Goal: Share content

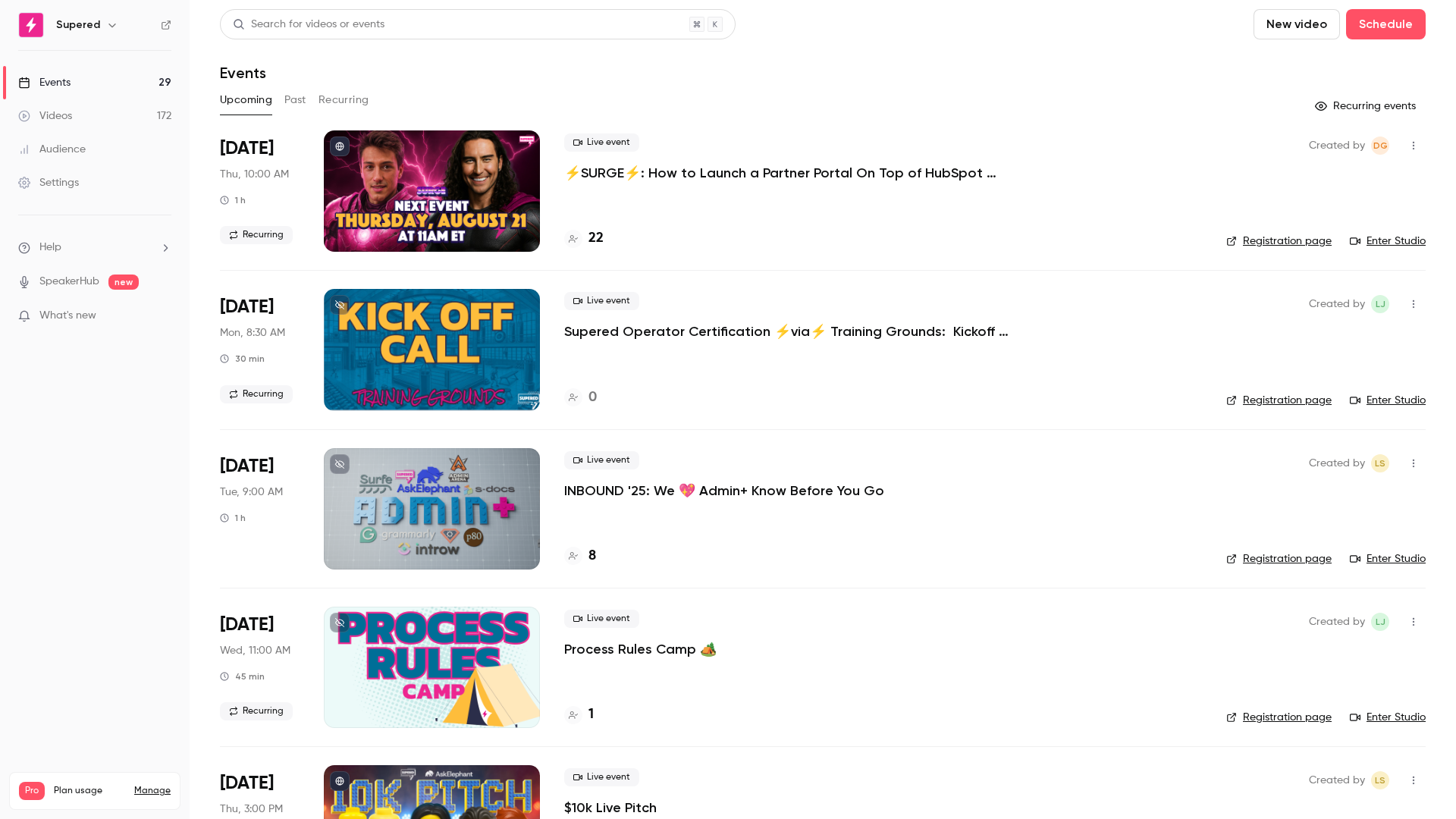
click at [756, 173] on p "⚡️SURGE⚡️: How to Launch a Partner Portal On Top of HubSpot w/Introw" at bounding box center [791, 173] width 455 height 18
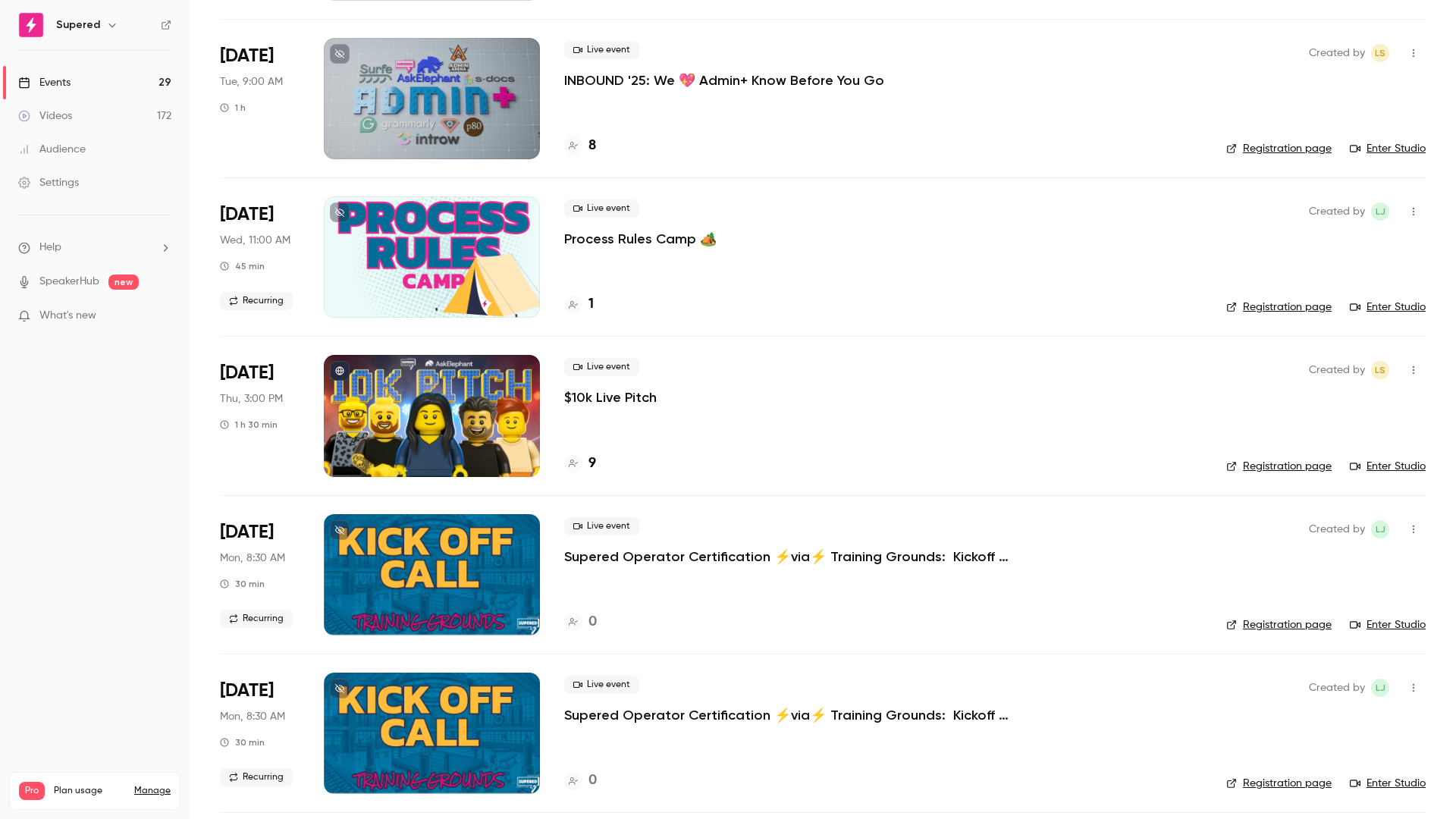
scroll to position [419, 0]
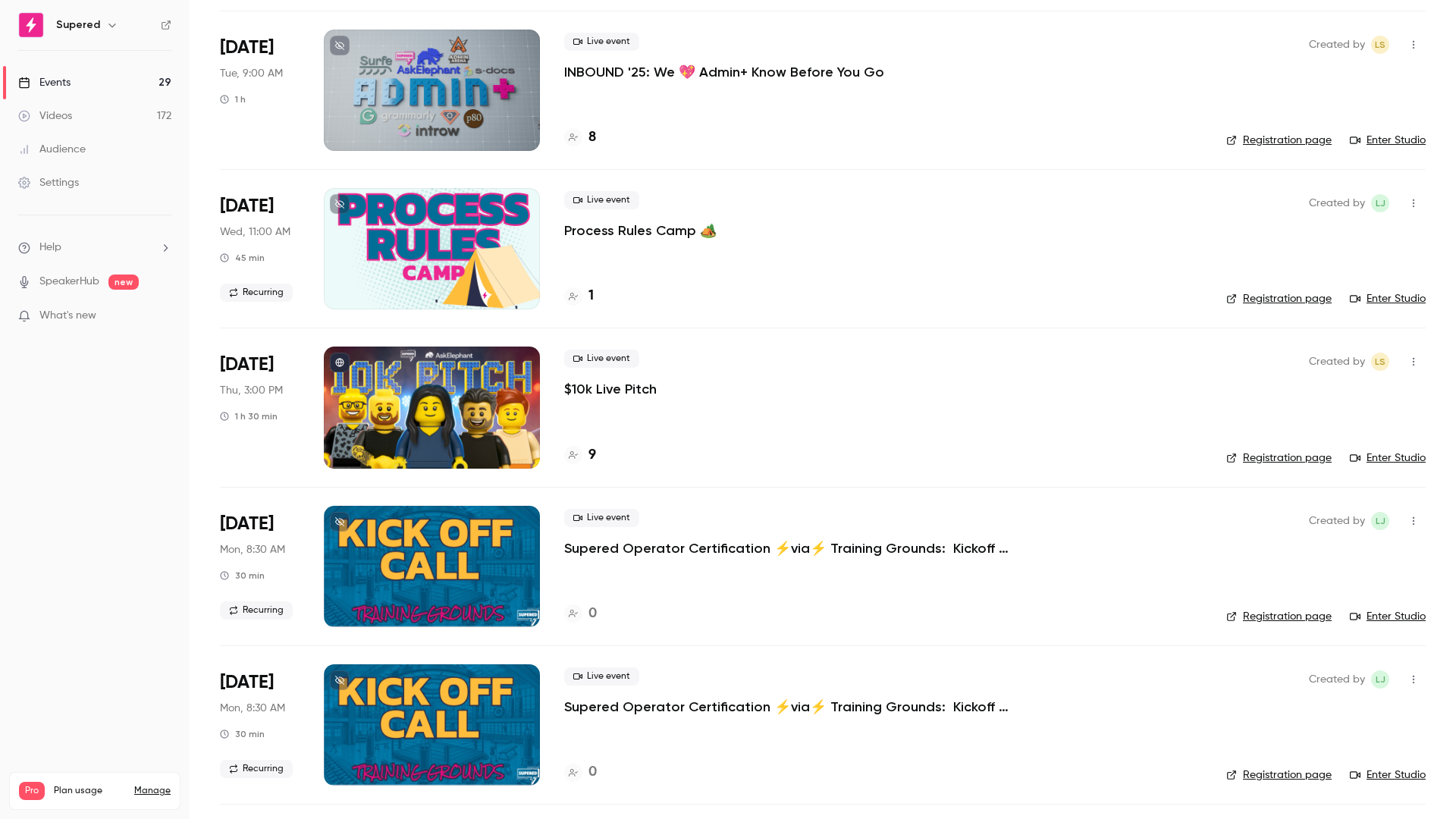
click at [619, 386] on p "$10k Live Pitch" at bounding box center [610, 389] width 92 height 18
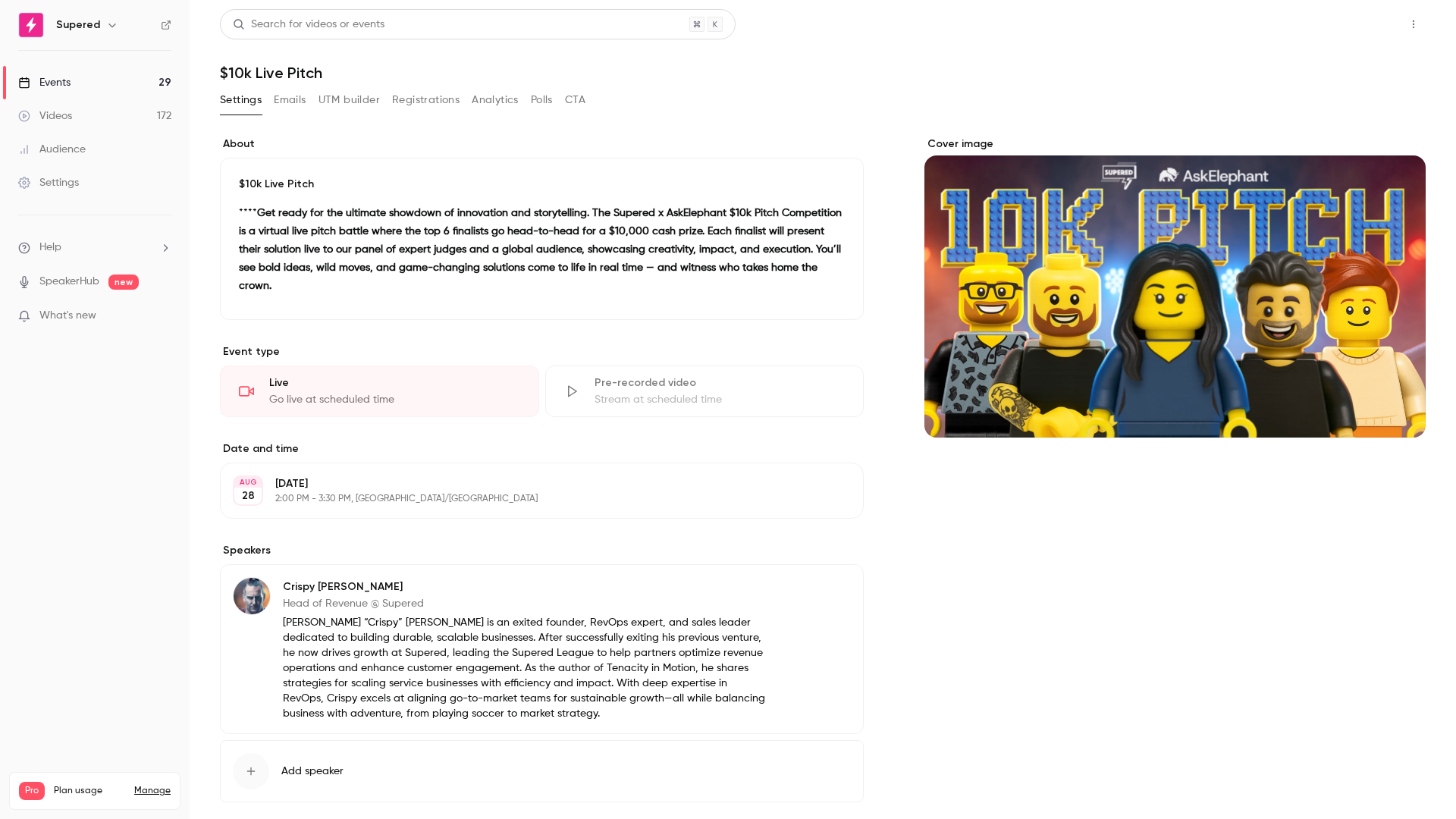
drag, startPoint x: 0, startPoint y: 0, endPoint x: 1353, endPoint y: 25, distance: 1353.2
click at [1168, 25] on button "Share" at bounding box center [1359, 24] width 60 height 31
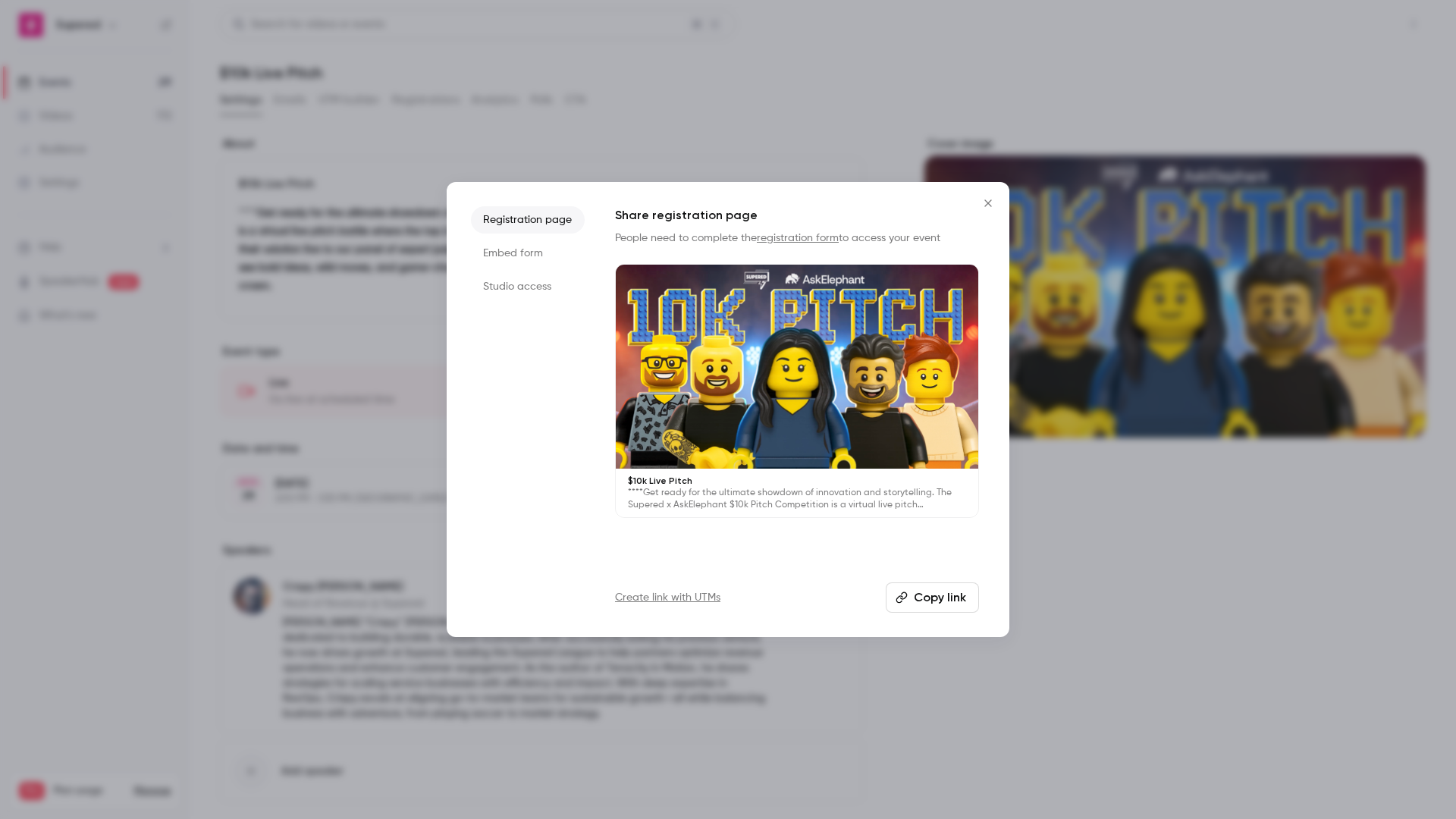
click at [929, 596] on button "Copy link" at bounding box center [932, 597] width 93 height 31
click at [987, 202] on icon "Close" at bounding box center [989, 203] width 18 height 12
